Goal: Task Accomplishment & Management: Use online tool/utility

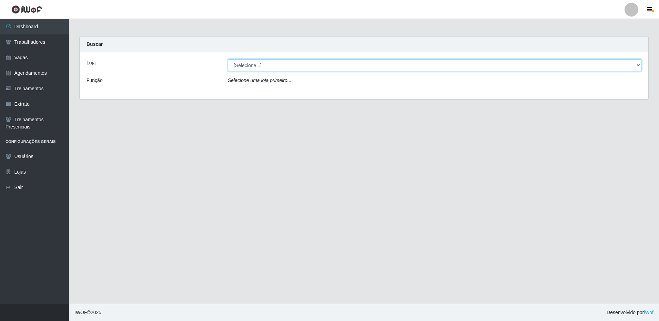
click at [281, 66] on select "[Selecione...] [GEOGRAPHIC_DATA] - [GEOGRAPHIC_DATA]" at bounding box center [434, 65] width 413 height 12
select select "524"
click at [228, 59] on select "[Selecione...] [GEOGRAPHIC_DATA] - [GEOGRAPHIC_DATA]" at bounding box center [434, 65] width 413 height 12
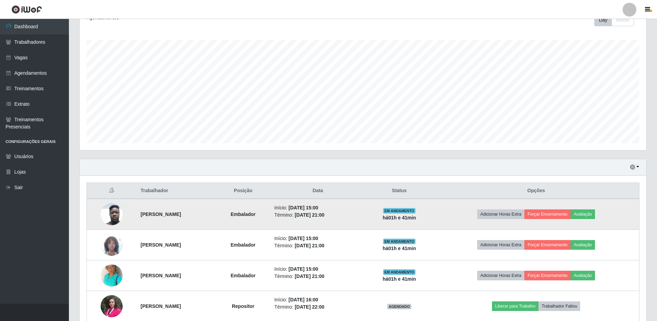
scroll to position [136, 0]
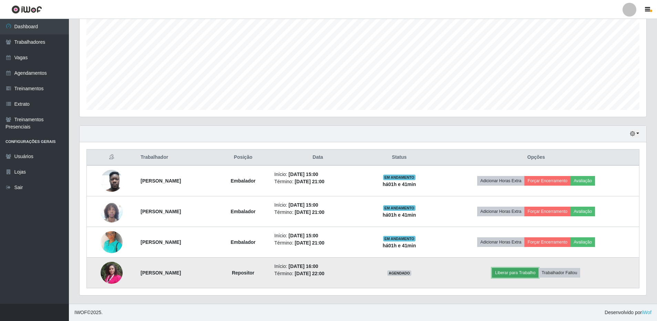
click at [528, 273] on button "Liberar para Trabalho" at bounding box center [515, 273] width 46 height 10
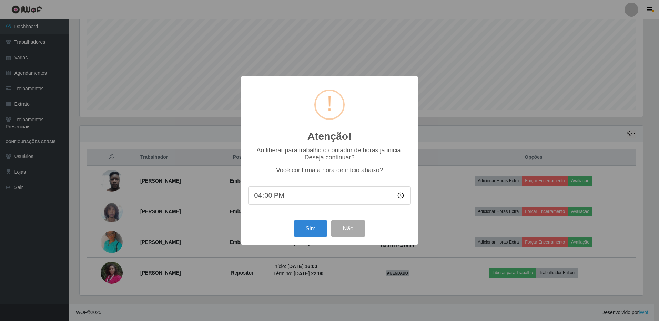
click at [277, 198] on input "16:00" at bounding box center [329, 195] width 163 height 18
click at [358, 228] on button "Não" at bounding box center [348, 228] width 34 height 16
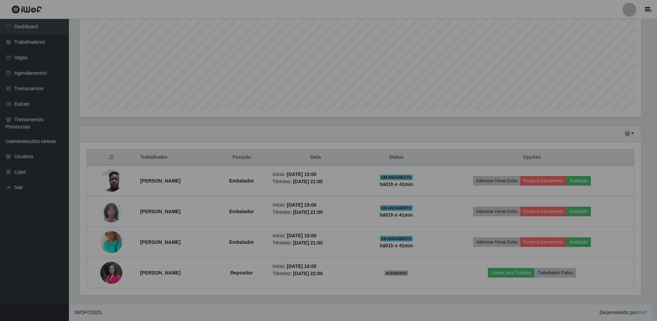
scroll to position [143, 567]
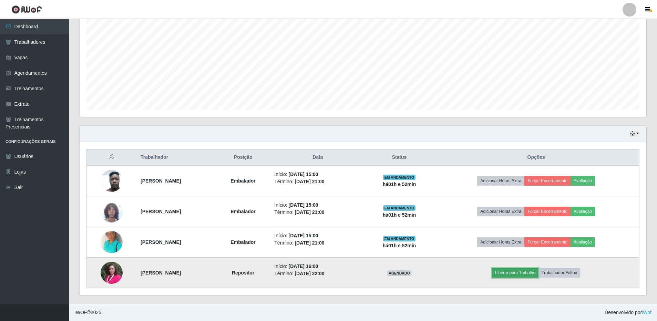
click at [532, 272] on button "Liberar para Trabalho" at bounding box center [515, 273] width 46 height 10
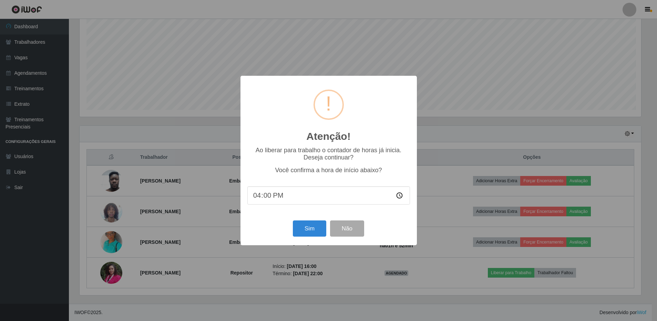
scroll to position [143, 563]
click at [287, 196] on input "16:00" at bounding box center [329, 195] width 163 height 18
click at [268, 197] on input "16:00" at bounding box center [329, 195] width 163 height 18
type input "16:52"
click at [313, 230] on button "Sim" at bounding box center [309, 228] width 33 height 16
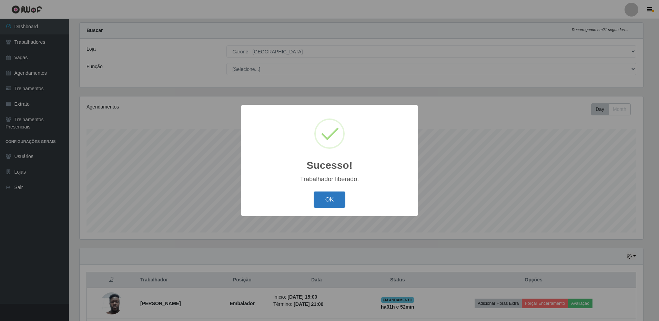
click at [333, 196] on button "OK" at bounding box center [329, 200] width 32 height 16
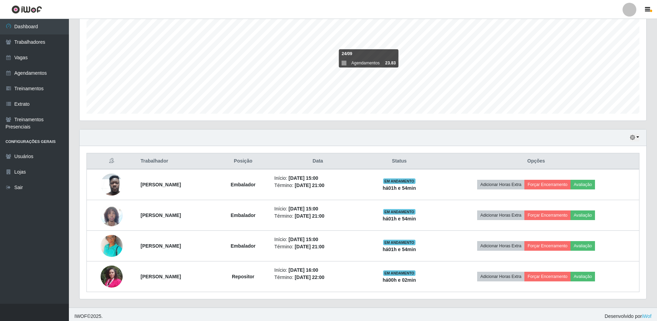
scroll to position [136, 0]
